Goal: Task Accomplishment & Management: Manage account settings

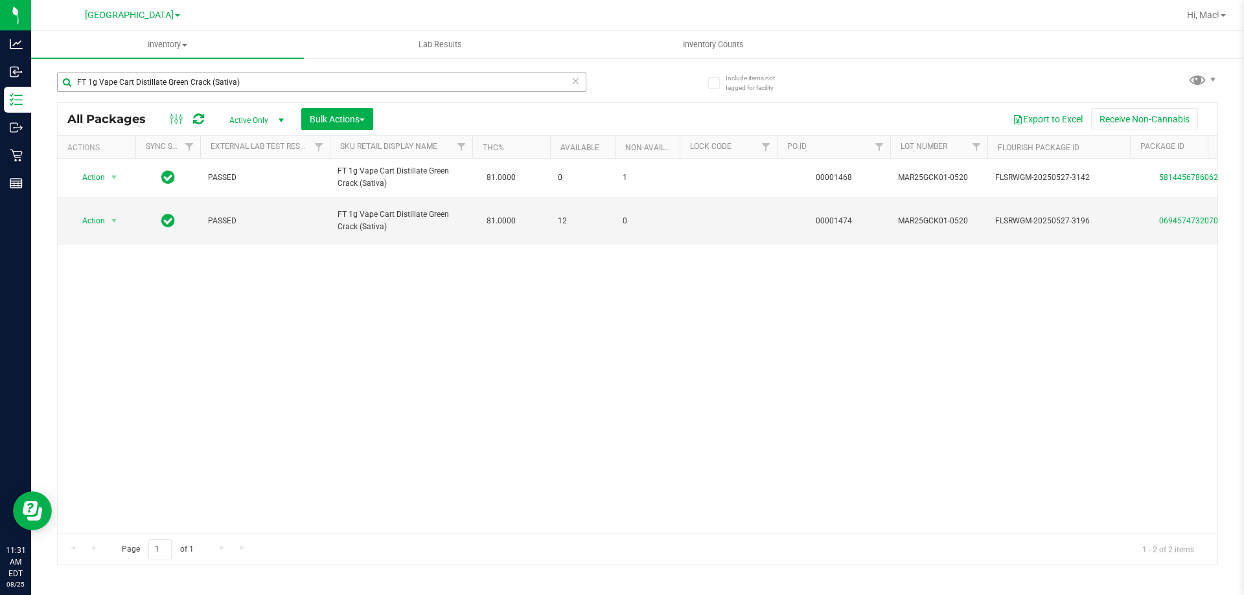
click at [280, 84] on input "FT 1g Vape Cart Distillate Green Crack (Sativa)" at bounding box center [321, 82] width 529 height 19
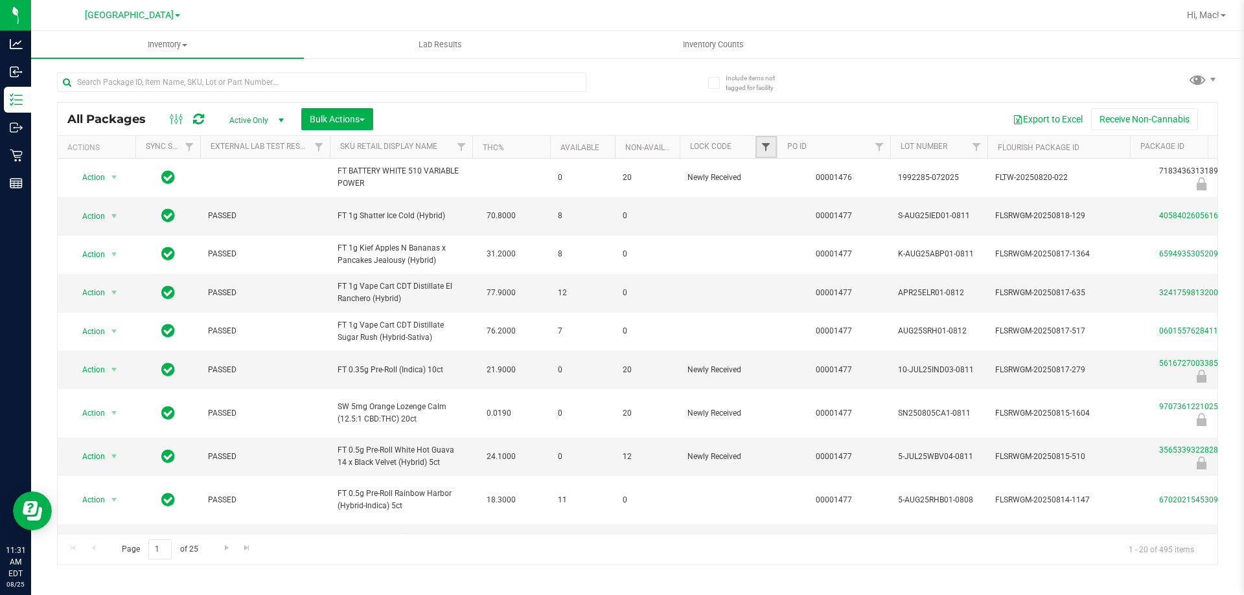
click at [770, 150] on span "Filter" at bounding box center [765, 147] width 10 height 10
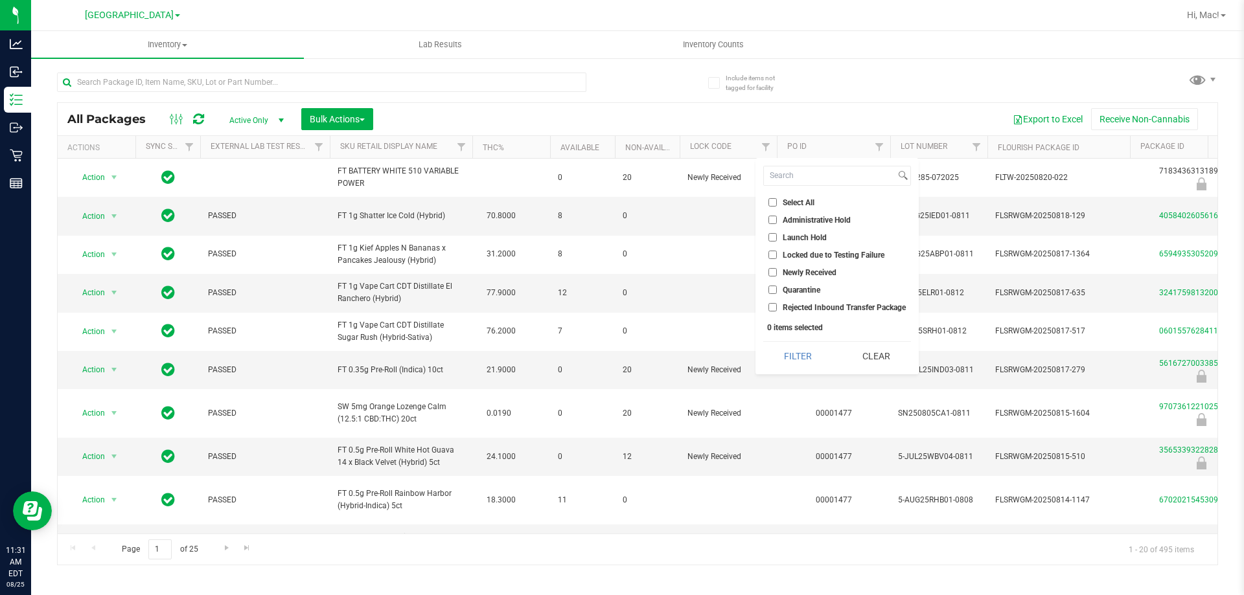
click at [775, 292] on input "Quarantine" at bounding box center [772, 290] width 8 height 8
checkbox input "true"
click at [787, 361] on button "Filter" at bounding box center [797, 356] width 69 height 29
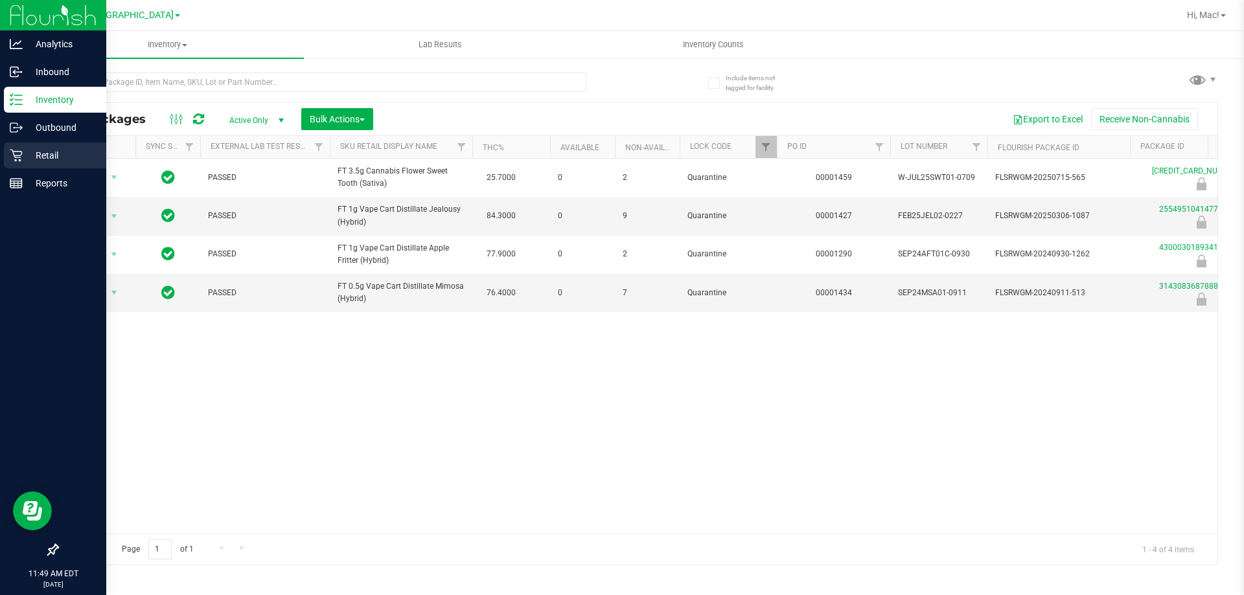
click at [12, 154] on icon at bounding box center [16, 155] width 13 height 13
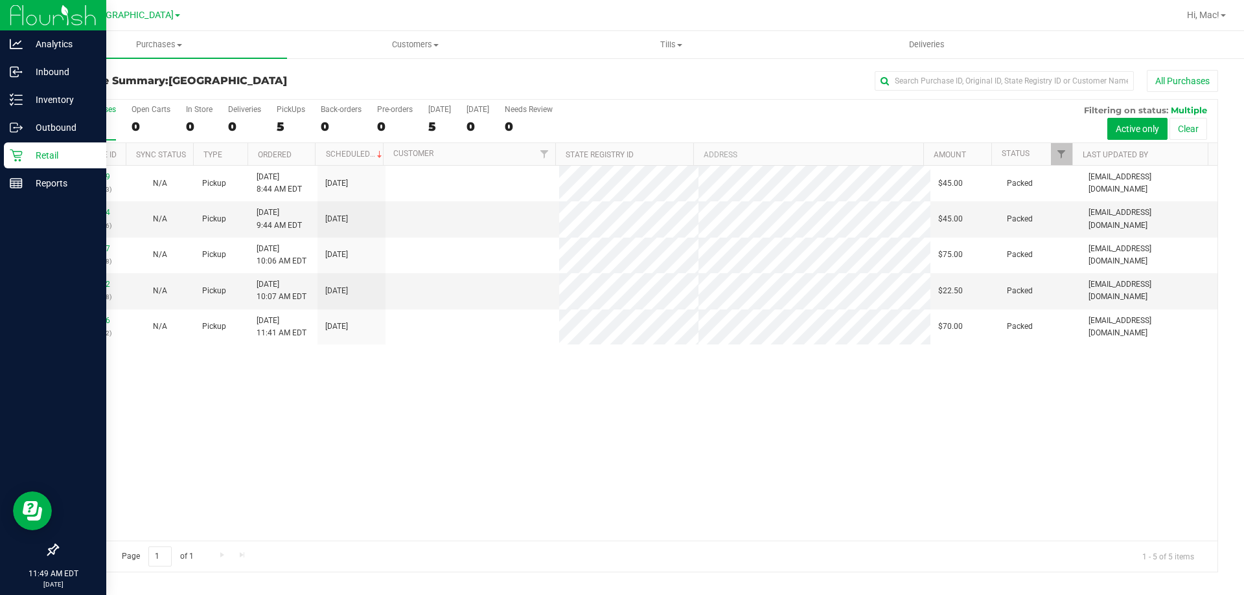
click at [338, 416] on div "11841409 (317074393) N/A Pickup [DATE] 8:44 AM EDT 8/25/2025 $45.00 Packed [EMA…" at bounding box center [637, 353] width 1159 height 375
click at [20, 186] on line at bounding box center [16, 186] width 12 height 0
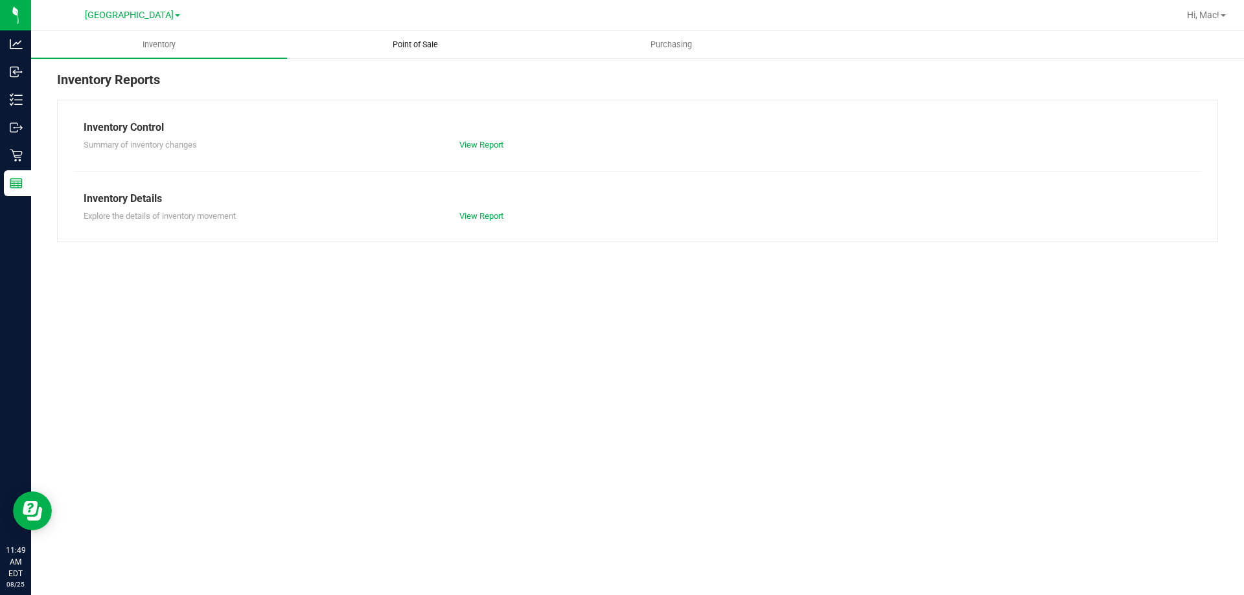
click at [408, 34] on uib-tab-heading "Point of Sale" at bounding box center [415, 45] width 255 height 26
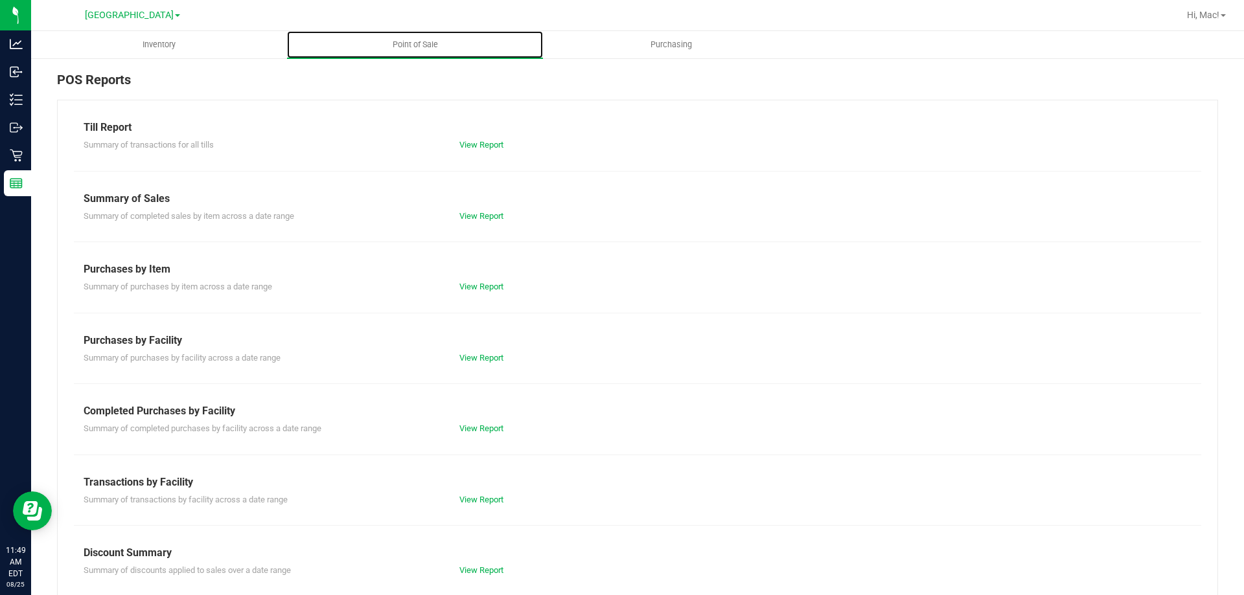
click at [496, 412] on div "Completed Purchases by Facility" at bounding box center [638, 412] width 1108 height 16
click at [471, 426] on link "View Report" at bounding box center [481, 429] width 44 height 10
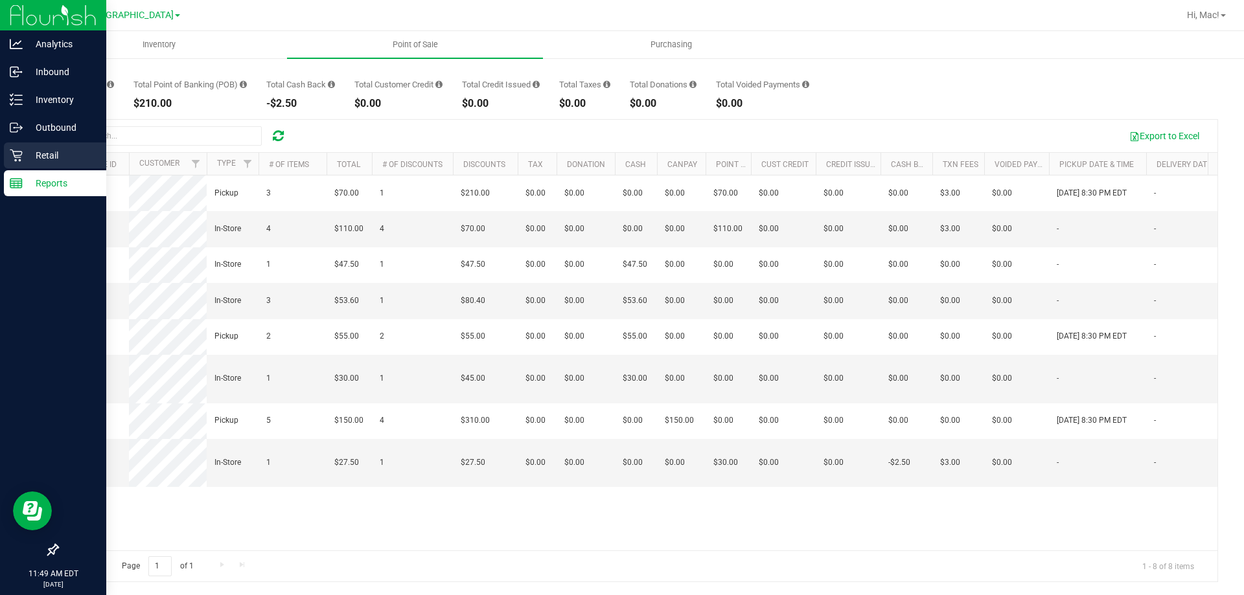
click at [26, 150] on p "Retail" at bounding box center [62, 156] width 78 height 16
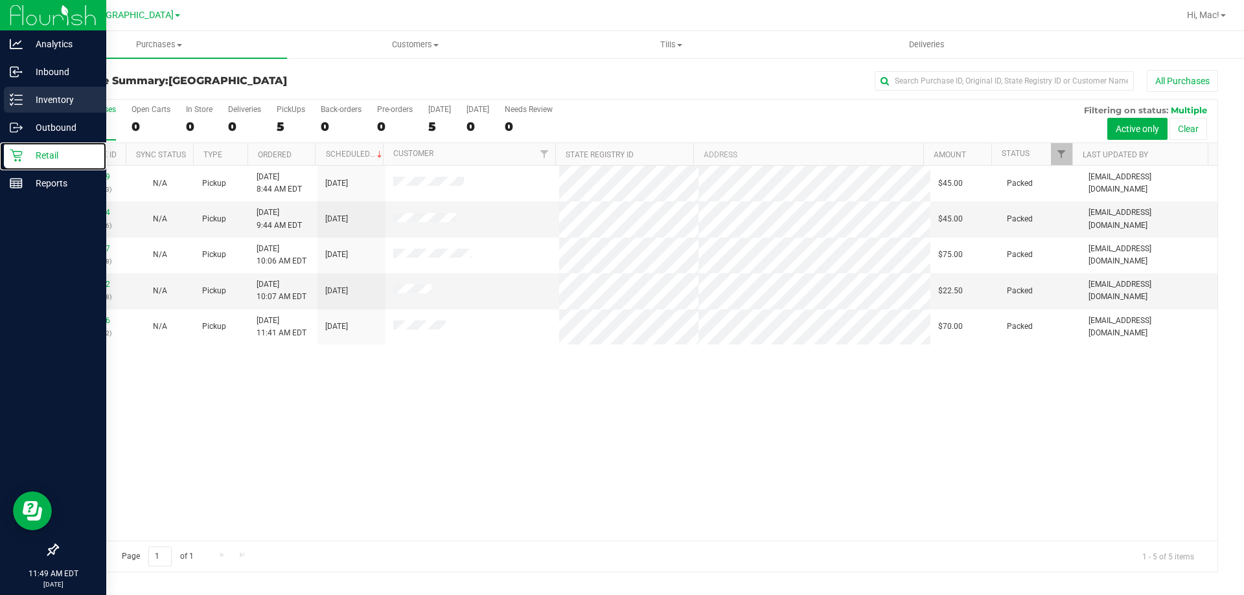
click at [49, 101] on p "Inventory" at bounding box center [62, 100] width 78 height 16
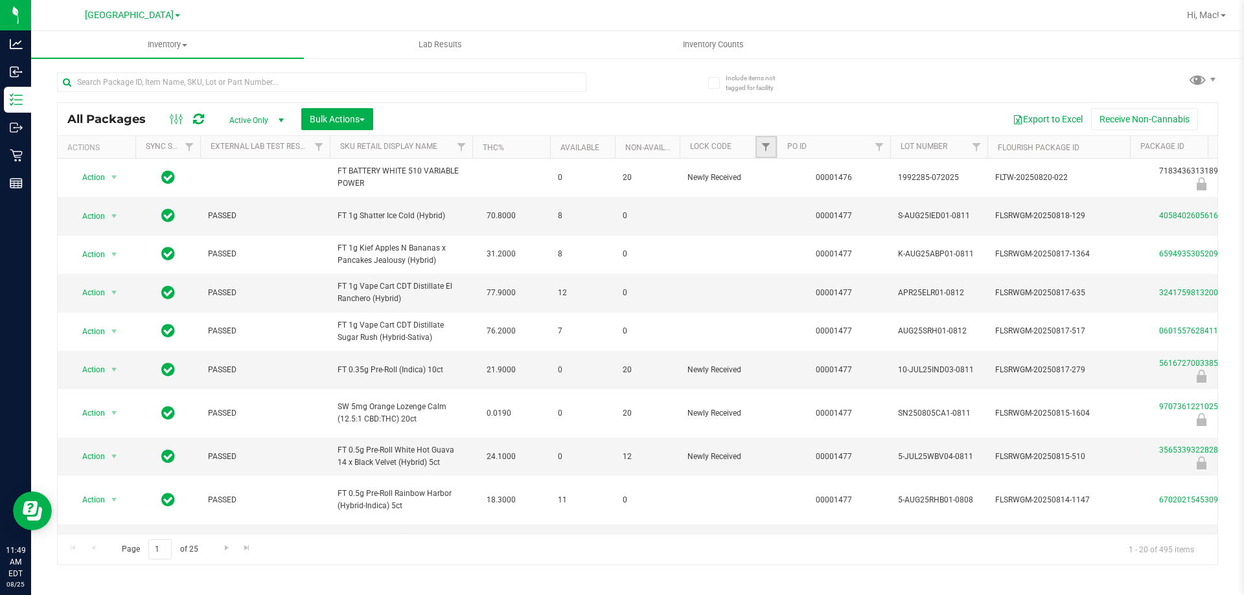
click at [760, 144] on link "Filter" at bounding box center [765, 147] width 21 height 22
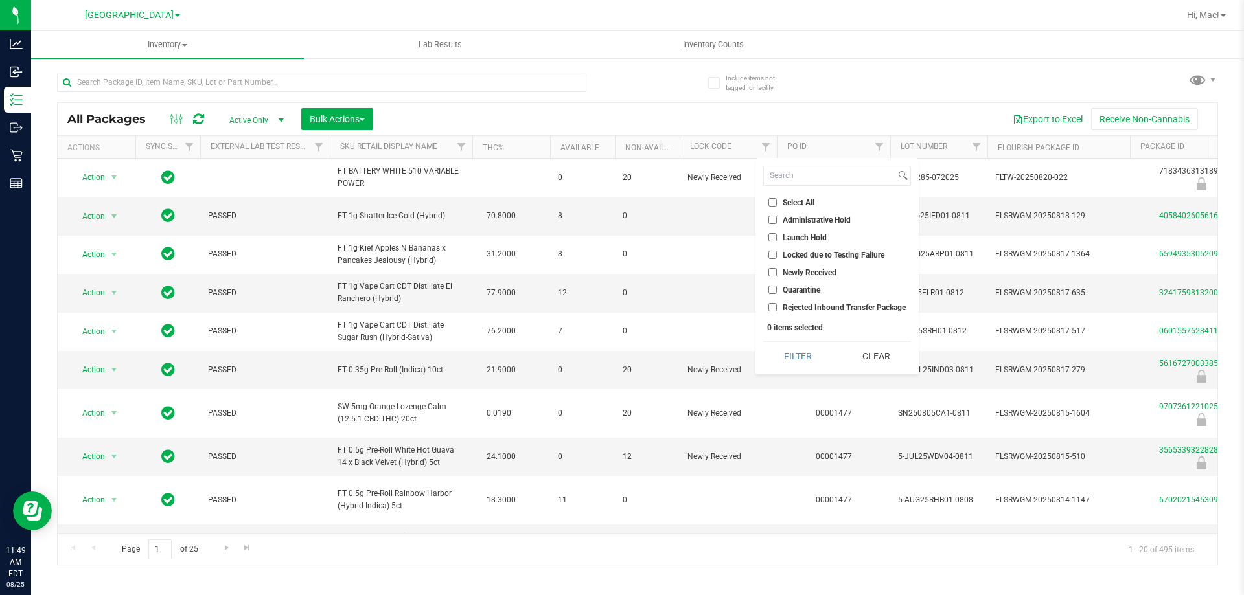
click at [775, 290] on input "Quarantine" at bounding box center [772, 290] width 8 height 8
checkbox input "true"
click at [806, 358] on button "Filter" at bounding box center [797, 356] width 69 height 29
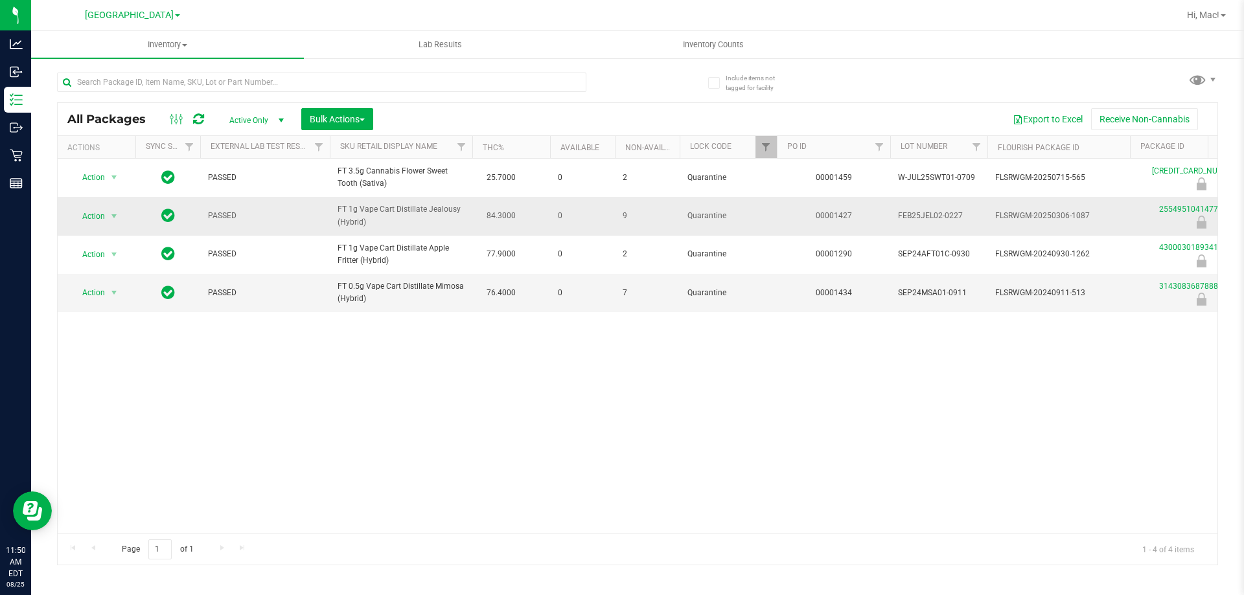
click at [122, 218] on div "Action Action Edit attributes Global inventory Locate package Package audit log…" at bounding box center [96, 216] width 62 height 18
click at [108, 219] on span "select" at bounding box center [114, 216] width 16 height 18
click at [121, 360] on li "Unlock package" at bounding box center [112, 369] width 83 height 19
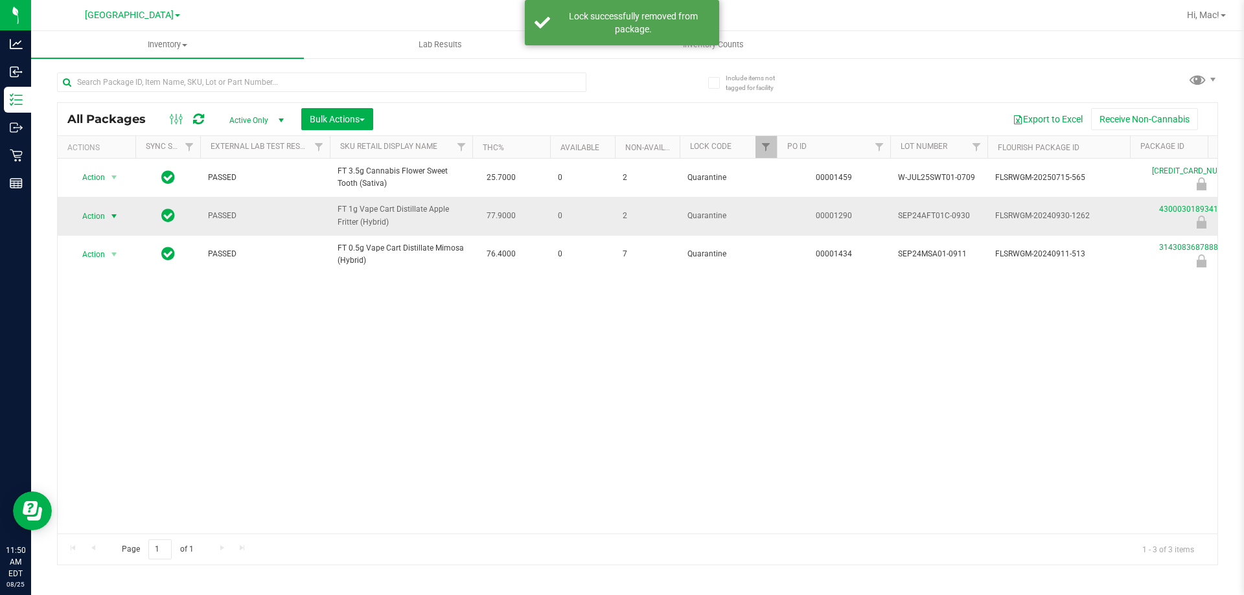
click at [105, 222] on span "Action" at bounding box center [88, 216] width 35 height 18
click at [135, 360] on li "Unlock package" at bounding box center [112, 369] width 83 height 19
click at [110, 216] on span "select" at bounding box center [114, 216] width 10 height 10
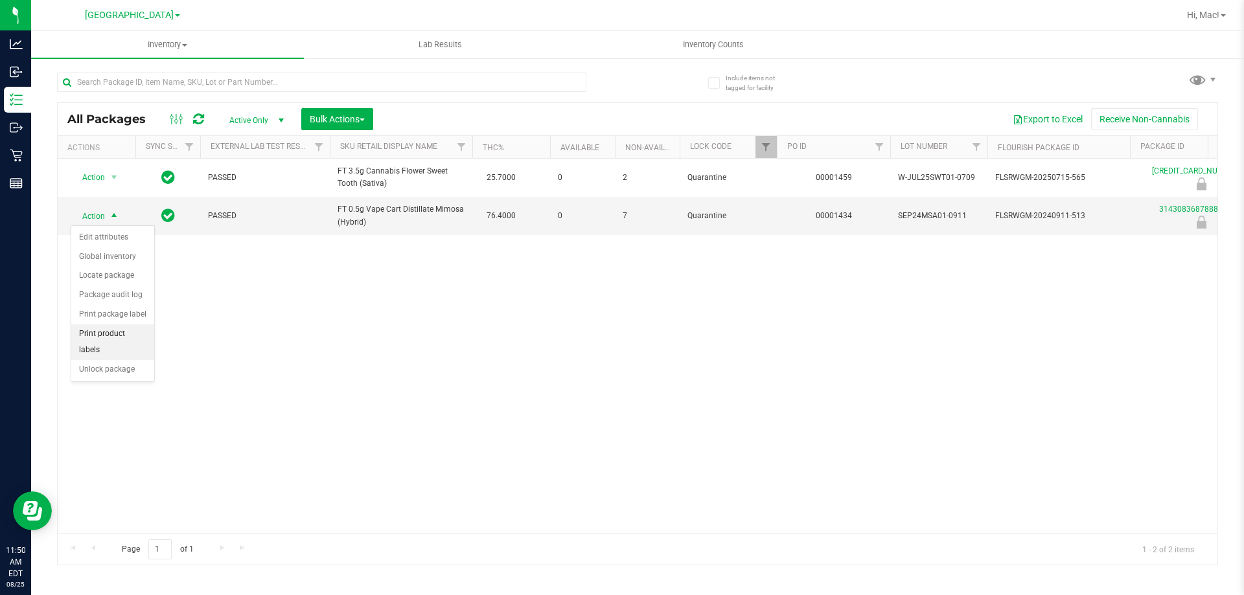
click at [117, 339] on li "Print product labels" at bounding box center [112, 343] width 83 height 36
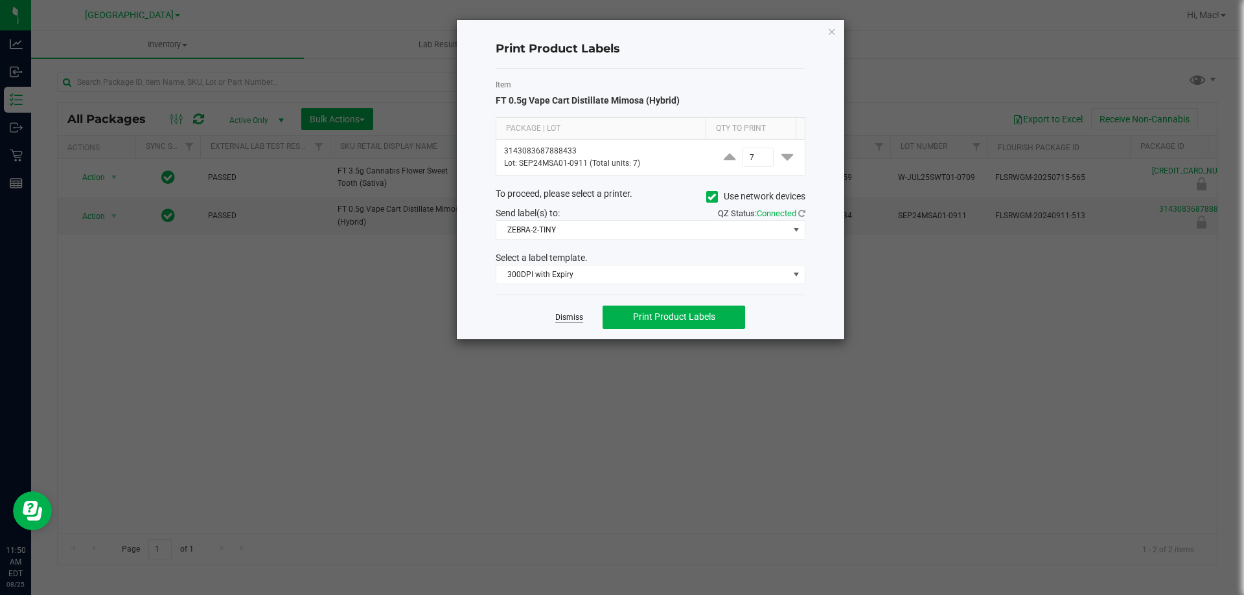
click at [574, 314] on link "Dismiss" at bounding box center [569, 317] width 28 height 11
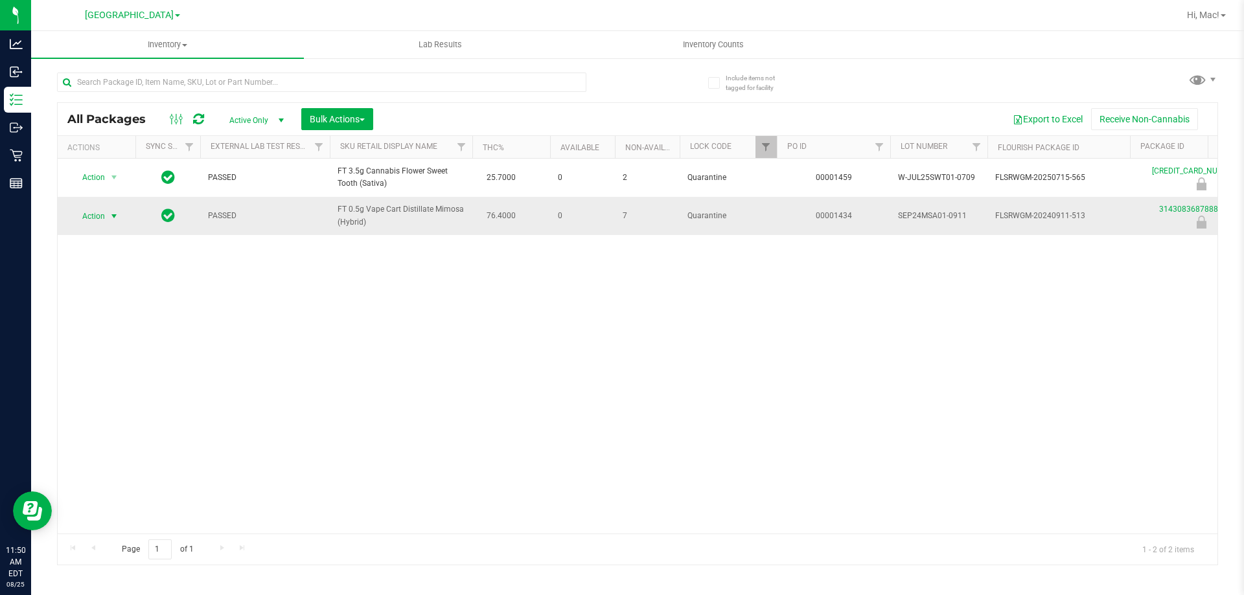
click at [80, 223] on span "Action" at bounding box center [88, 216] width 35 height 18
click at [128, 360] on li "Unlock package" at bounding box center [112, 369] width 83 height 19
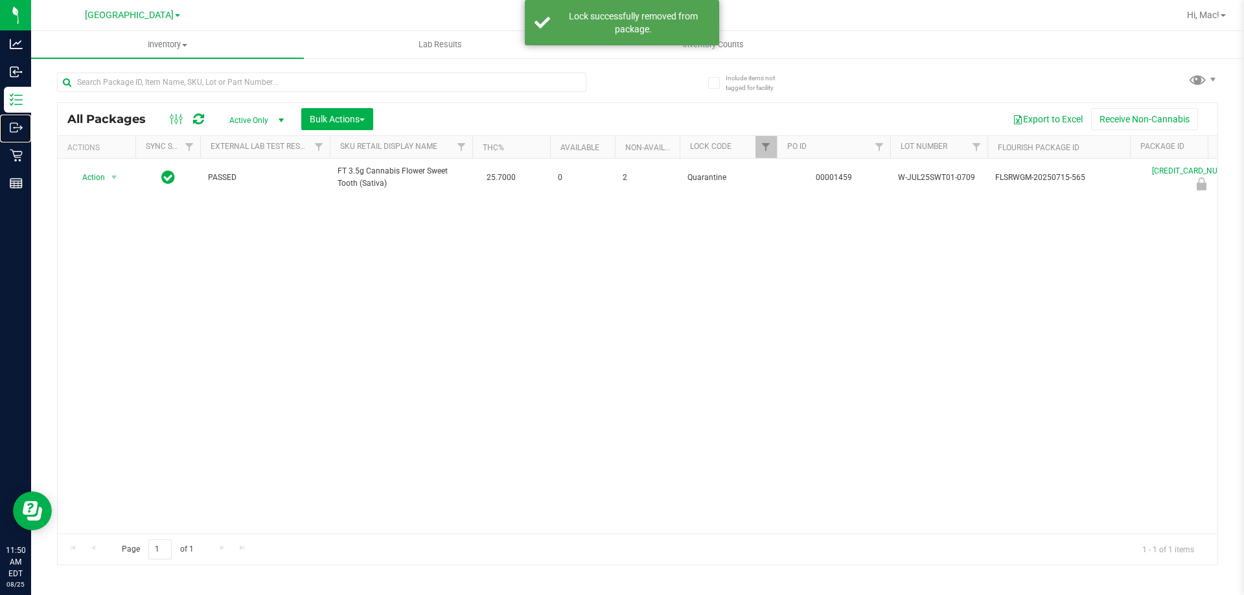
click at [14, 119] on div "Outbound" at bounding box center [17, 128] width 27 height 26
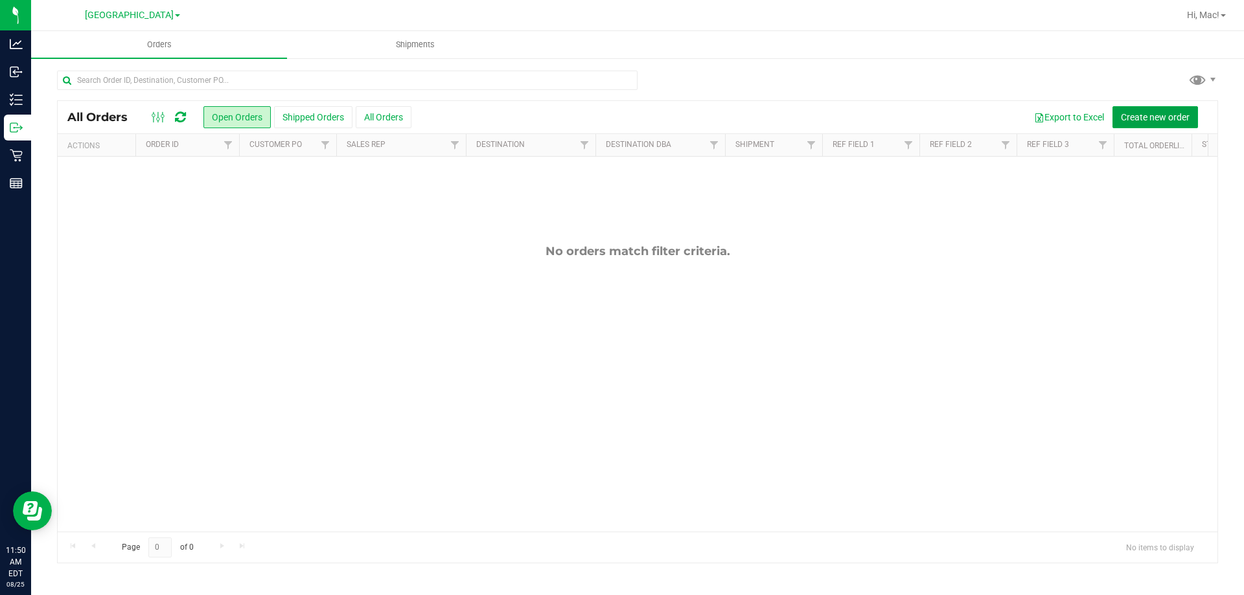
click at [1152, 110] on button "Create new order" at bounding box center [1155, 117] width 86 height 22
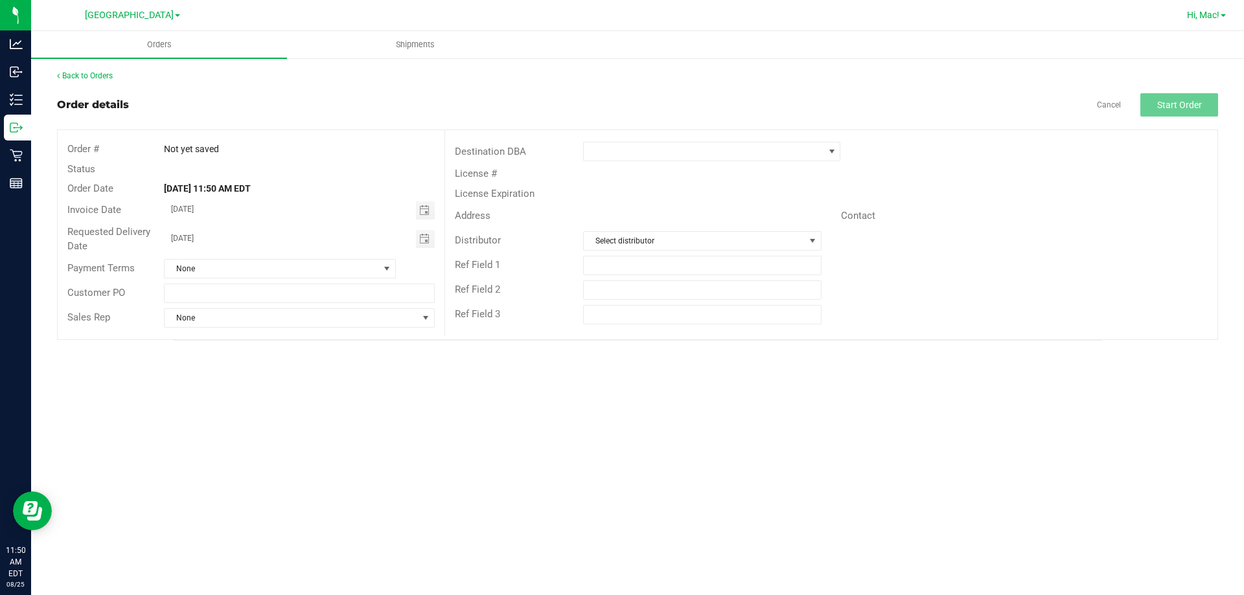
click at [1213, 12] on span "Hi, Mac!" at bounding box center [1203, 15] width 32 height 10
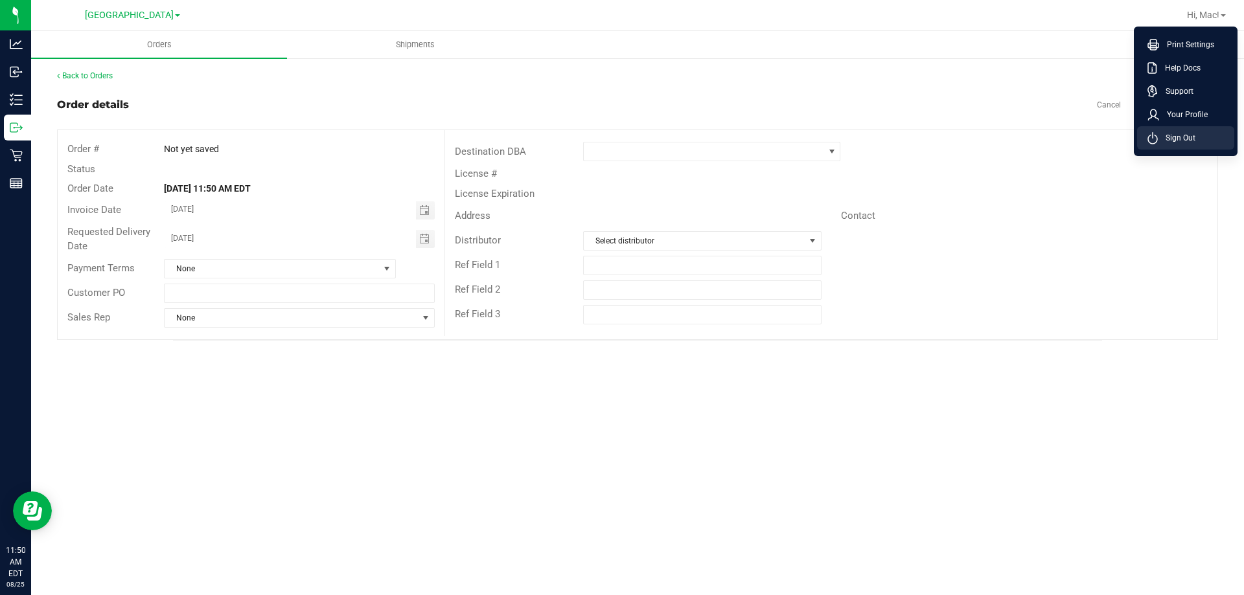
click at [1179, 131] on span "Sign Out" at bounding box center [1176, 137] width 38 height 13
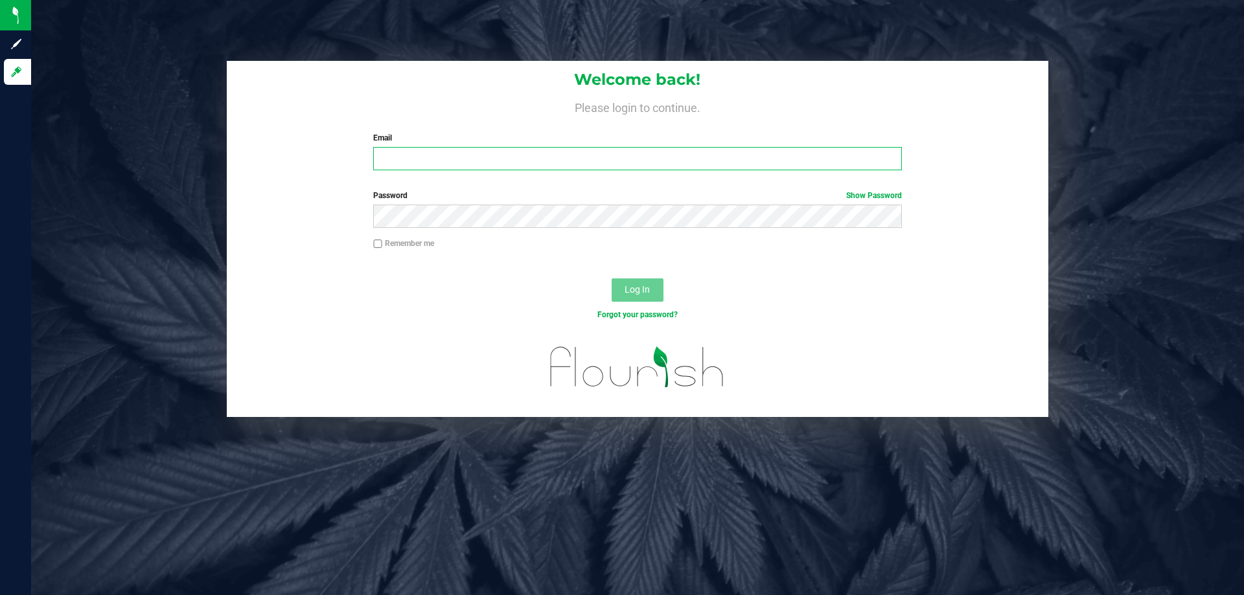
click at [422, 165] on input "Email" at bounding box center [637, 158] width 528 height 23
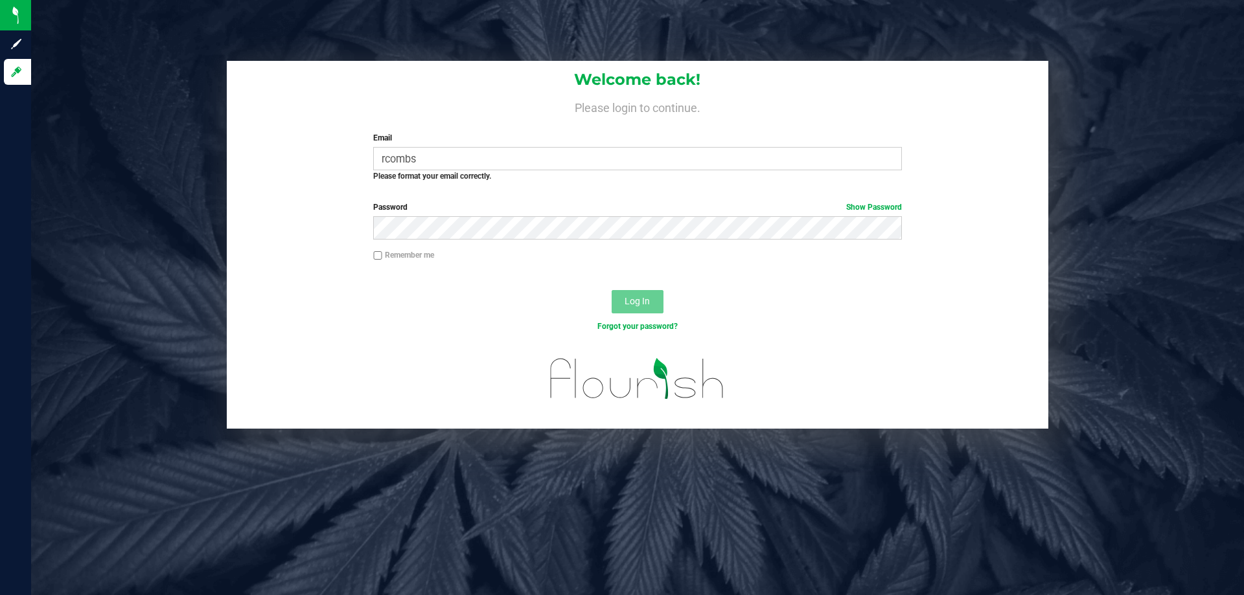
drag, startPoint x: 416, startPoint y: 165, endPoint x: 457, endPoint y: 140, distance: 47.7
click at [458, 136] on div "Welcome back! Please login to continue. Email rcombs Required Please format you…" at bounding box center [637, 126] width 821 height 131
click at [443, 166] on input "rcombs" at bounding box center [637, 158] width 528 height 23
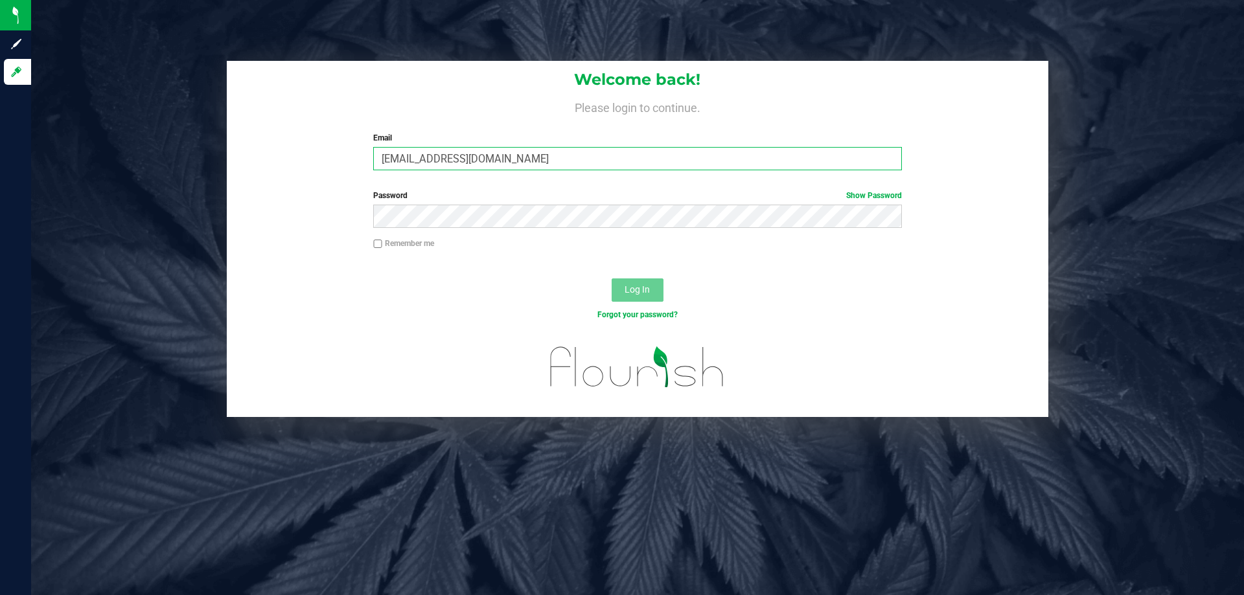
type input "[EMAIL_ADDRESS][DOMAIN_NAME]"
click at [611, 279] on button "Log In" at bounding box center [637, 290] width 52 height 23
